Goal: Communication & Community: Answer question/provide support

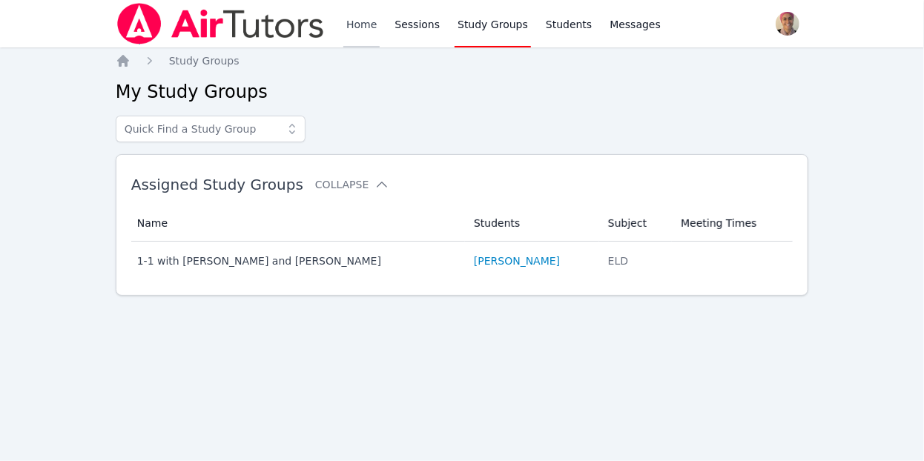
click at [372, 23] on link "Home" at bounding box center [362, 23] width 36 height 47
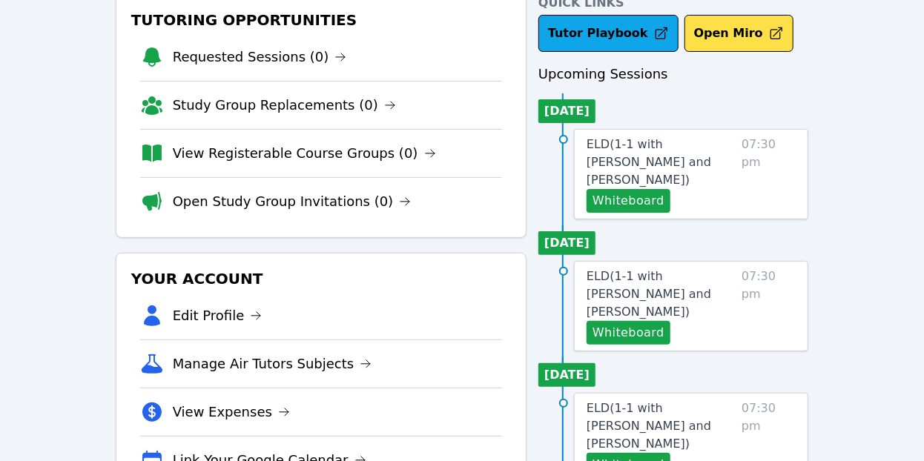
scroll to position [88, 0]
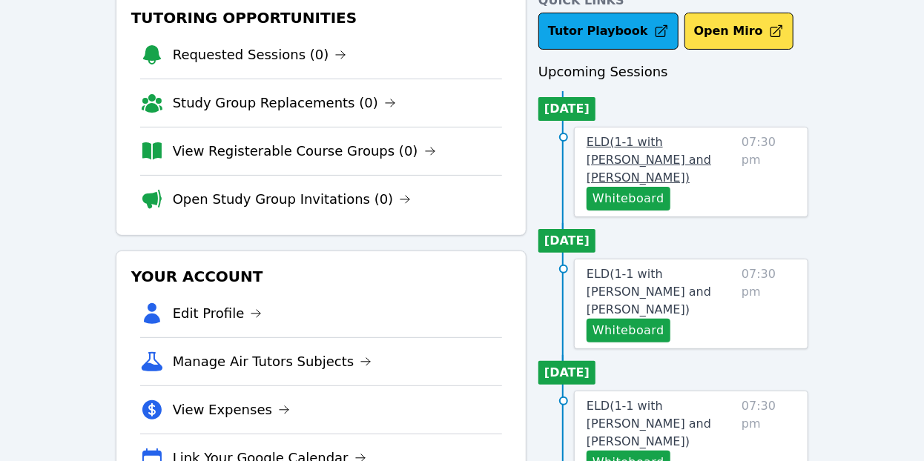
click at [648, 150] on link "ELD ( 1-1 with [PERSON_NAME] and [PERSON_NAME] )" at bounding box center [661, 160] width 149 height 53
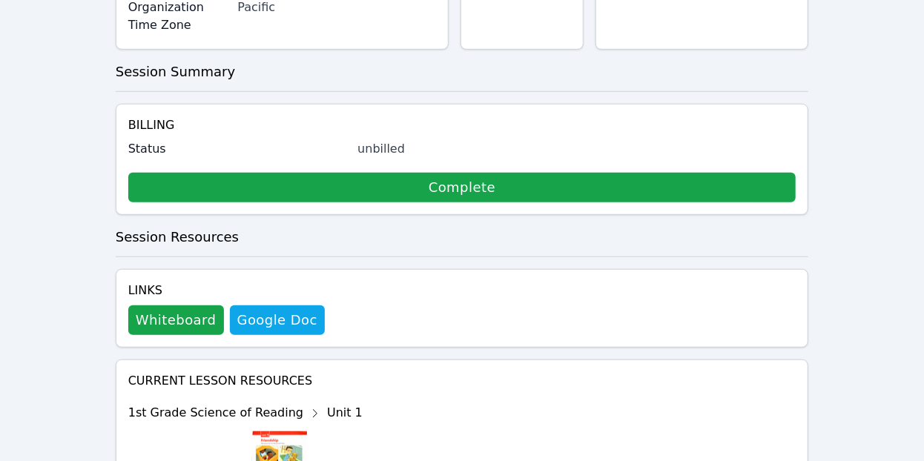
scroll to position [401, 0]
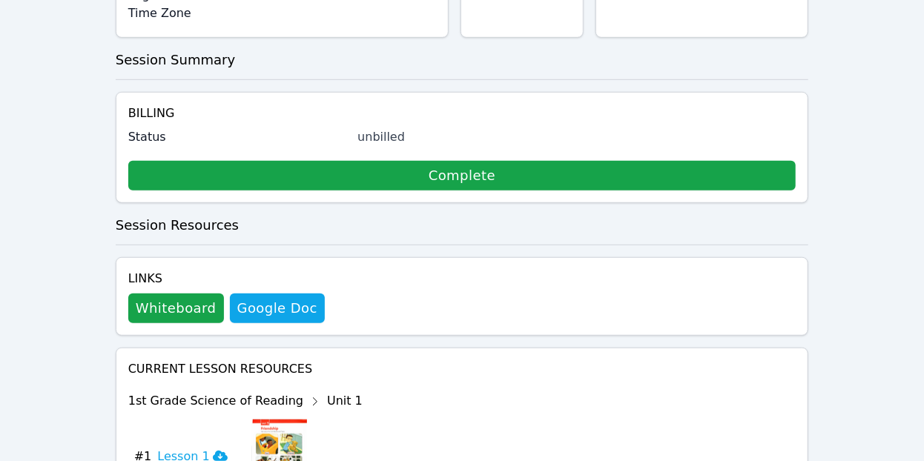
click at [189, 303] on div "Links Whiteboard Hidden Google Doc" at bounding box center [463, 296] width 694 height 79
click at [188, 298] on button "Whiteboard" at bounding box center [176, 309] width 96 height 30
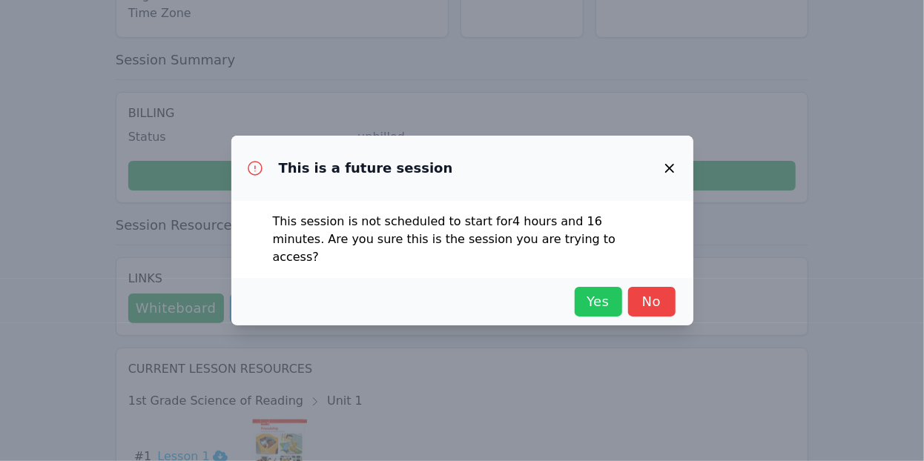
click at [594, 293] on span "Yes" at bounding box center [598, 302] width 33 height 21
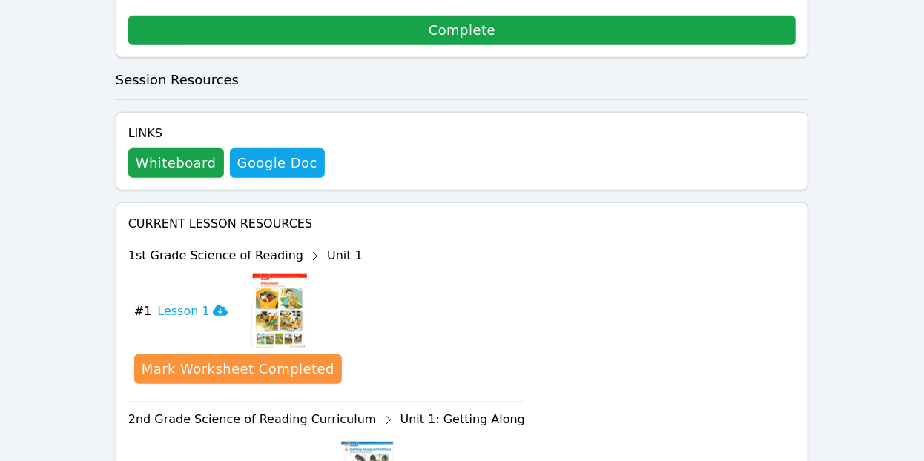
scroll to position [548, 0]
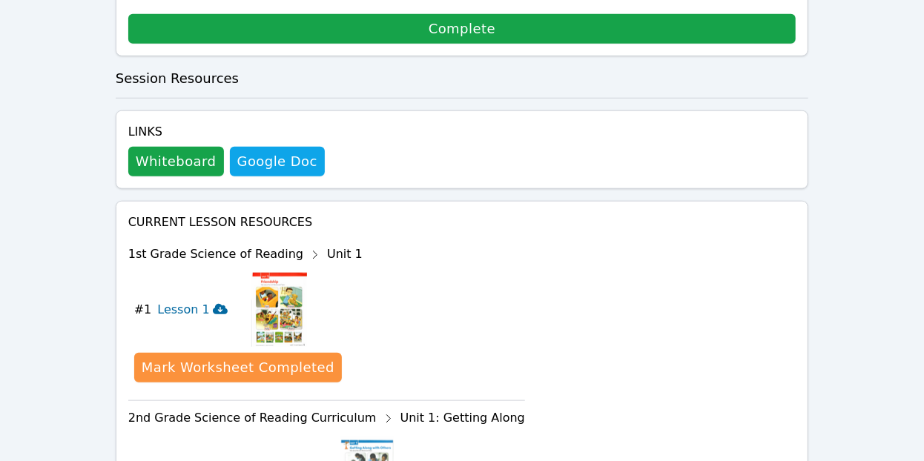
click at [214, 304] on icon at bounding box center [220, 309] width 15 height 10
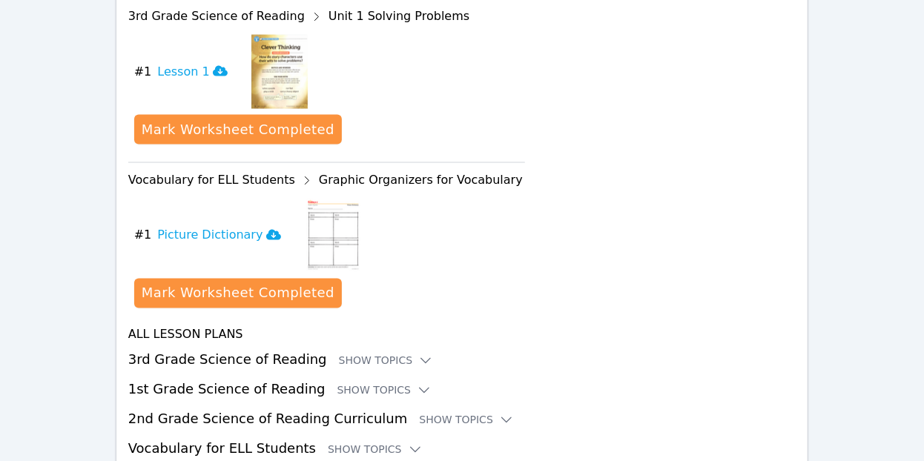
scroll to position [1159, 0]
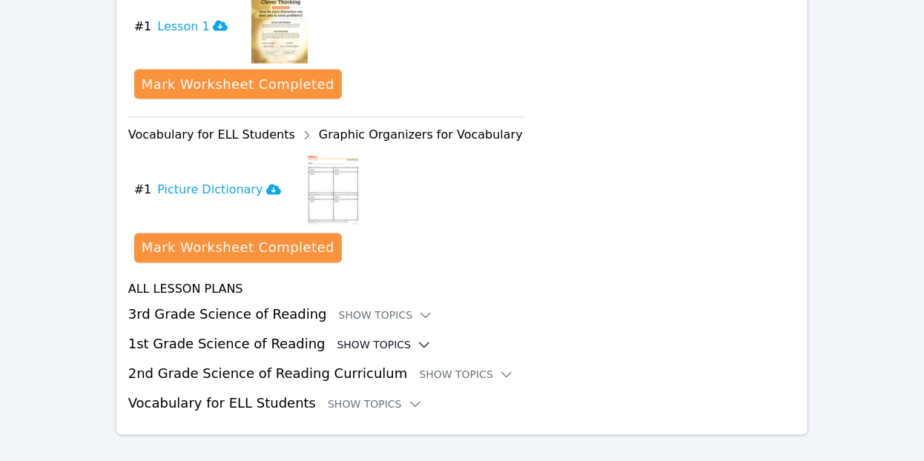
click at [366, 338] on div "Show Topics" at bounding box center [385, 345] width 95 height 15
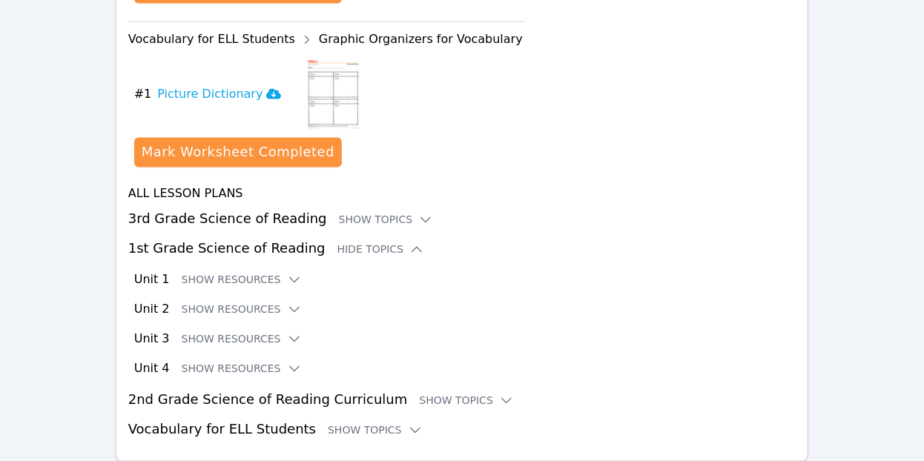
scroll to position [1281, 0]
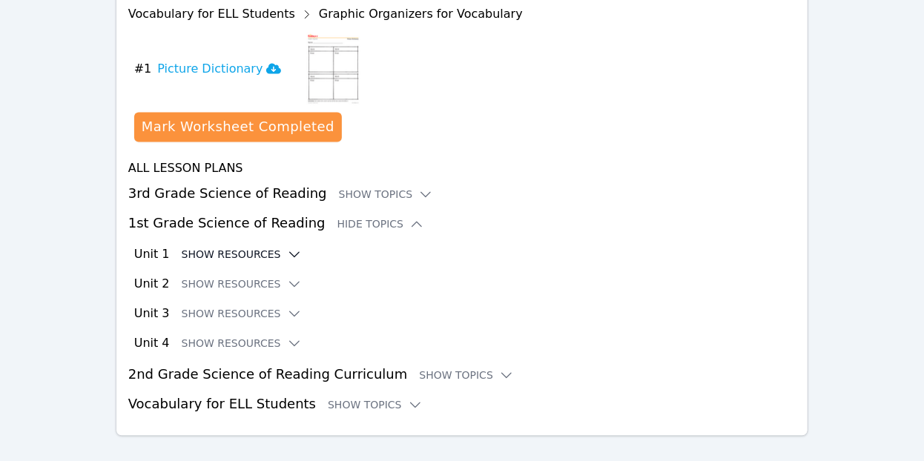
click at [287, 247] on icon at bounding box center [294, 254] width 15 height 15
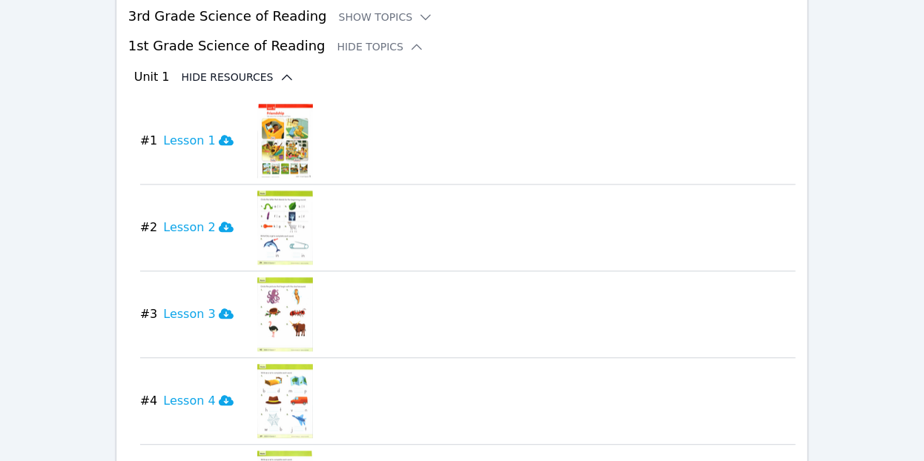
scroll to position [1459, 0]
